Goal: Navigation & Orientation: Understand site structure

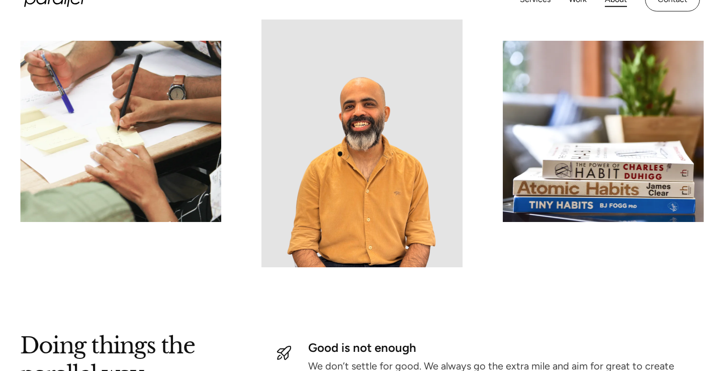
scroll to position [940, 0]
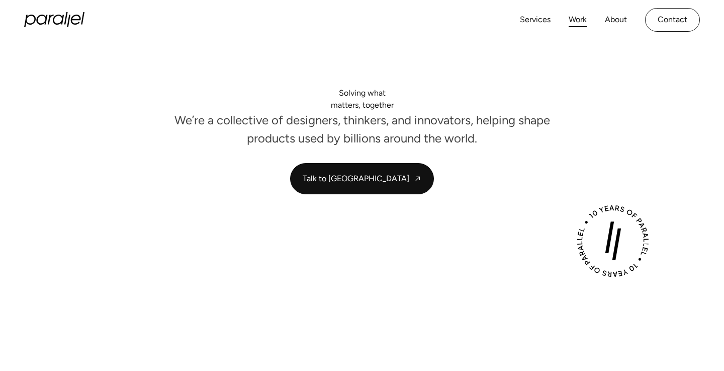
click at [581, 19] on link "Work" at bounding box center [578, 20] width 18 height 15
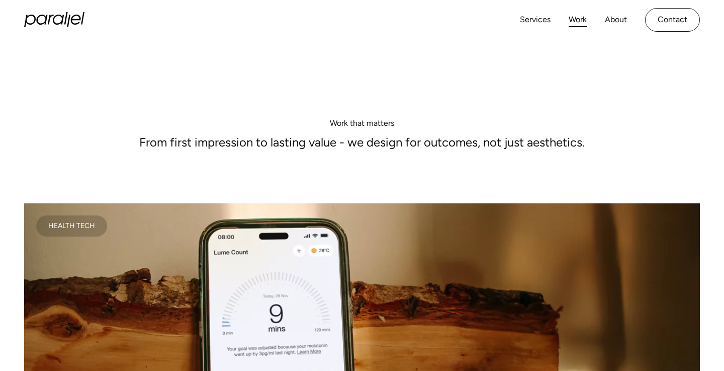
click at [539, 18] on link "Services" at bounding box center [535, 20] width 31 height 15
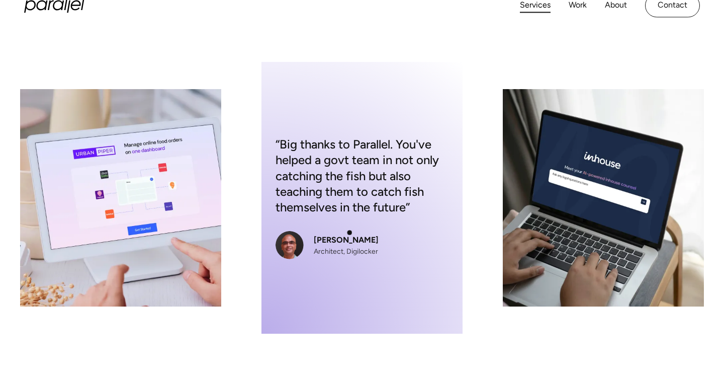
scroll to position [168, 0]
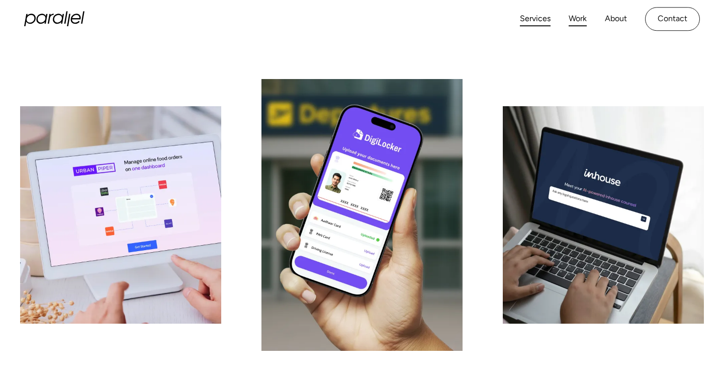
click at [580, 18] on link "Work" at bounding box center [578, 19] width 18 height 15
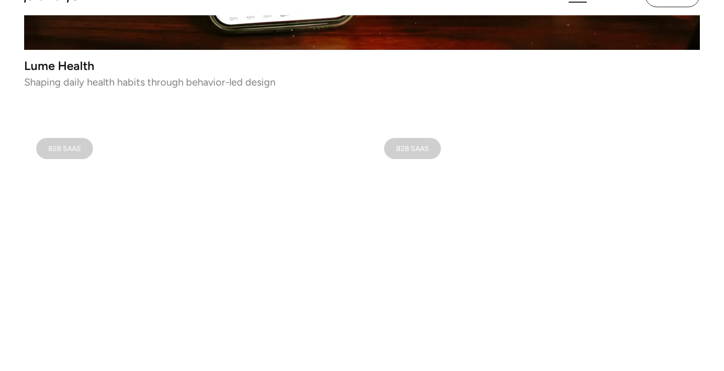
scroll to position [368, 0]
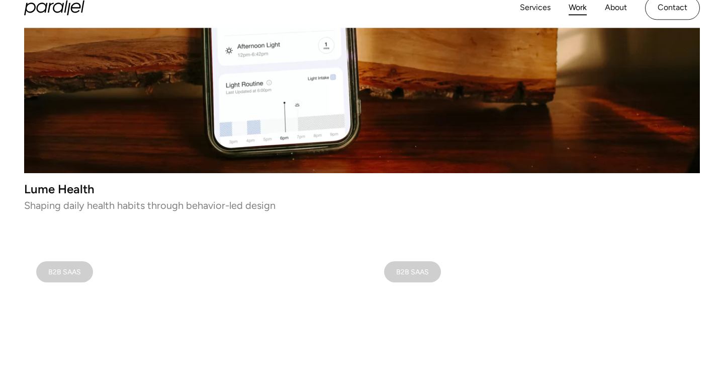
click at [340, 125] on video at bounding box center [362, 4] width 676 height 338
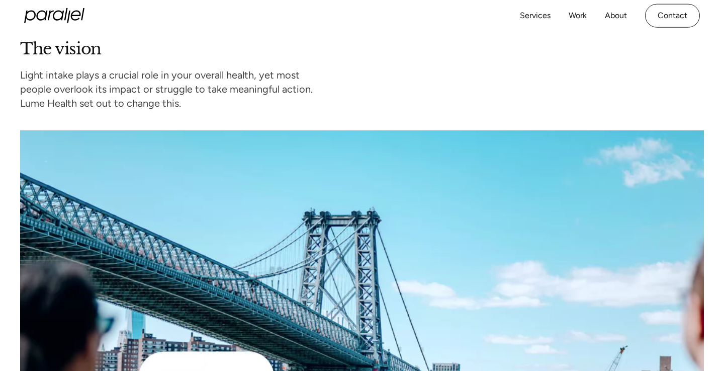
scroll to position [576, 0]
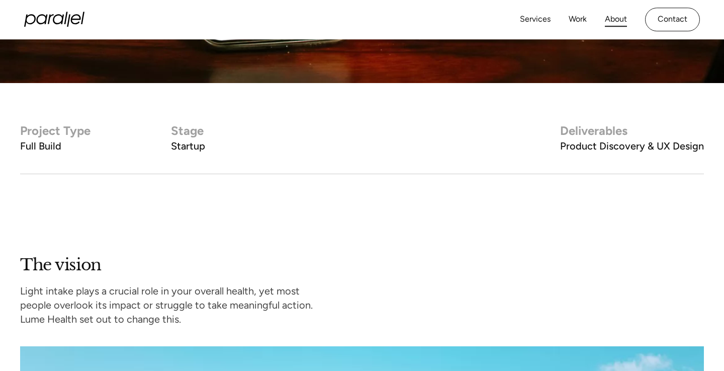
click at [618, 20] on link "About" at bounding box center [616, 19] width 22 height 15
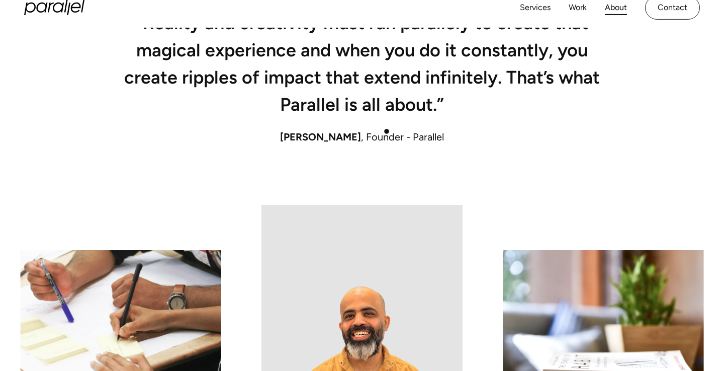
scroll to position [729, 0]
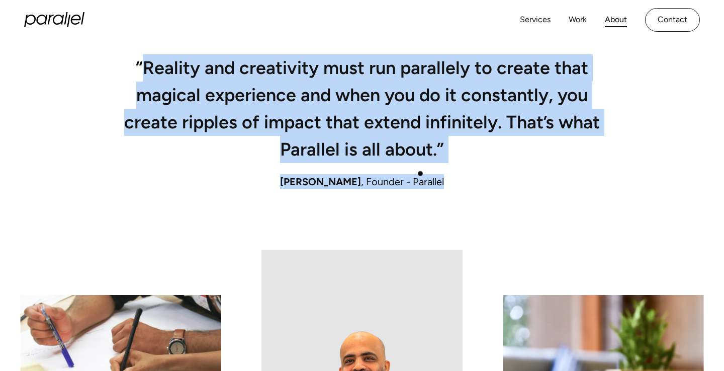
drag, startPoint x: 148, startPoint y: 71, endPoint x: 437, endPoint y: 174, distance: 306.9
click at [438, 175] on div "“Reality and creativity must run parallely to create that magical experience an…" at bounding box center [362, 155] width 684 height 188
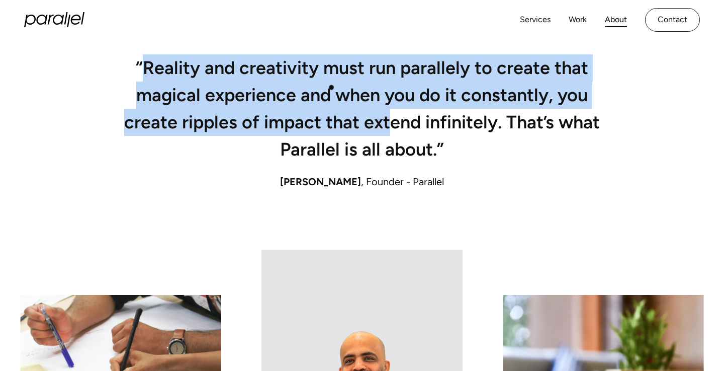
drag, startPoint x: 146, startPoint y: 62, endPoint x: 394, endPoint y: 146, distance: 261.0
click at [398, 141] on h2 "“Reality and creativity must run parallely to create that magical experience an…" at bounding box center [362, 112] width 483 height 102
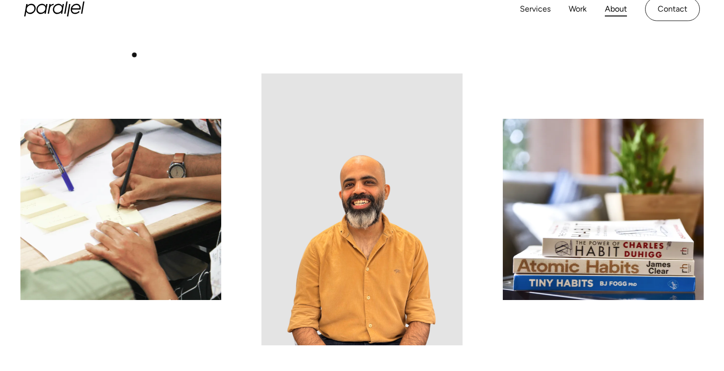
scroll to position [576, 0]
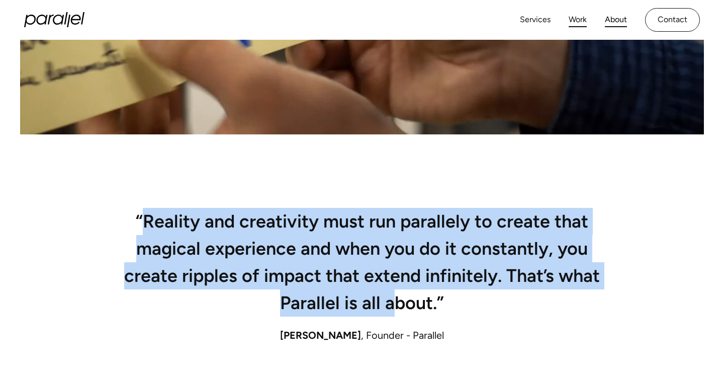
click at [574, 18] on link "Work" at bounding box center [578, 20] width 18 height 15
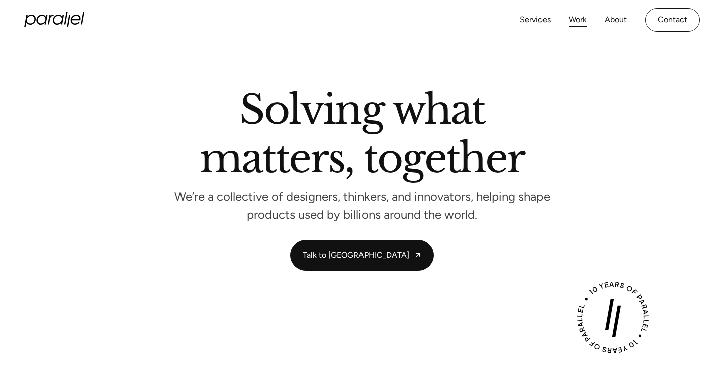
click at [577, 18] on link "Work" at bounding box center [578, 20] width 18 height 15
